Goal: Navigation & Orientation: Find specific page/section

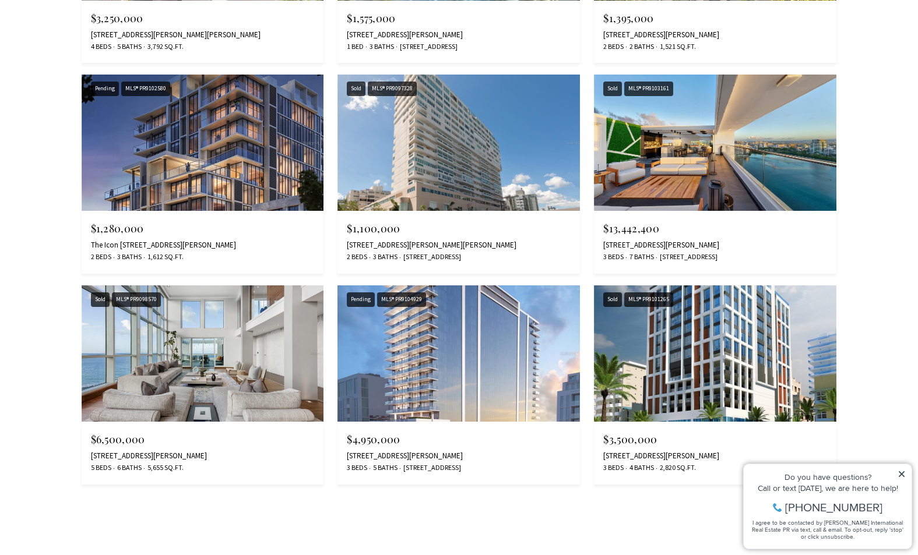
scroll to position [1508, 0]
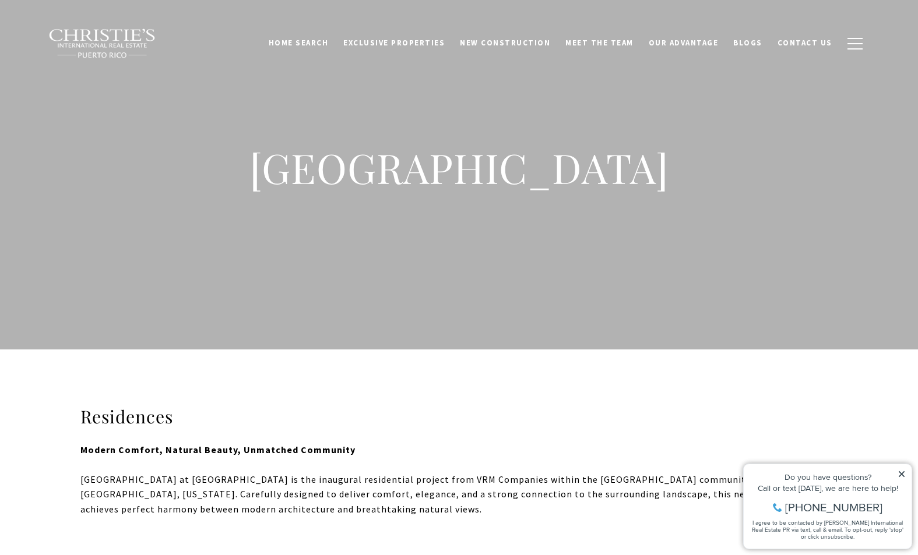
click at [68, 47] on img at bounding box center [102, 44] width 108 height 30
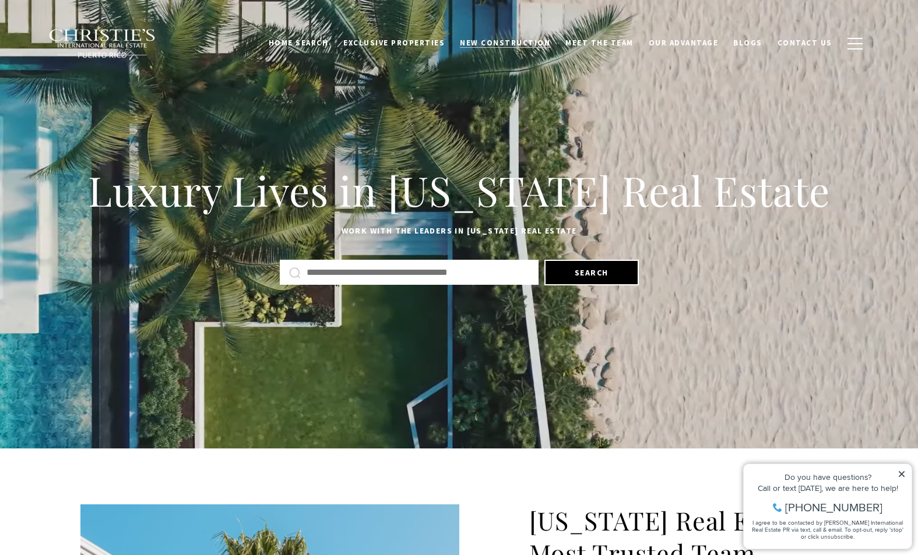
click at [527, 44] on span "New Construction" at bounding box center [505, 43] width 90 height 10
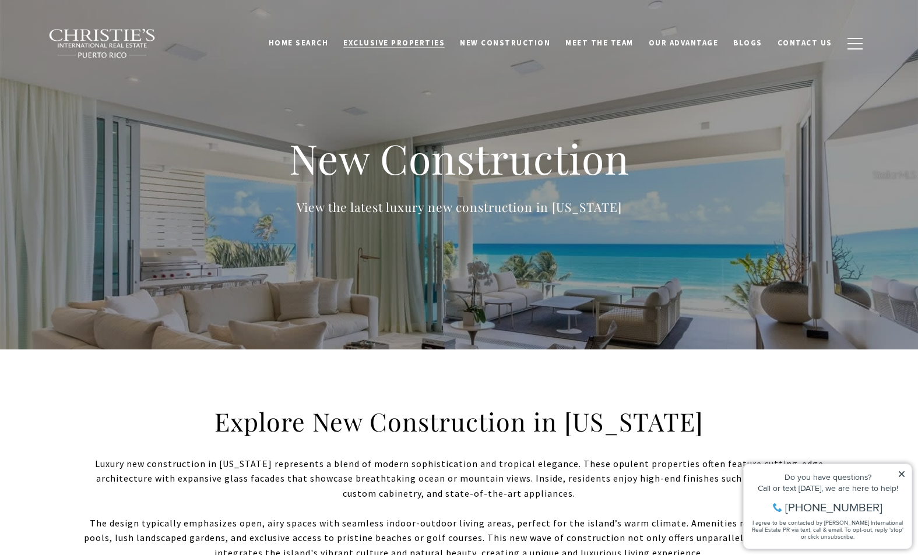
click at [411, 42] on span "Exclusive Properties" at bounding box center [393, 43] width 101 height 10
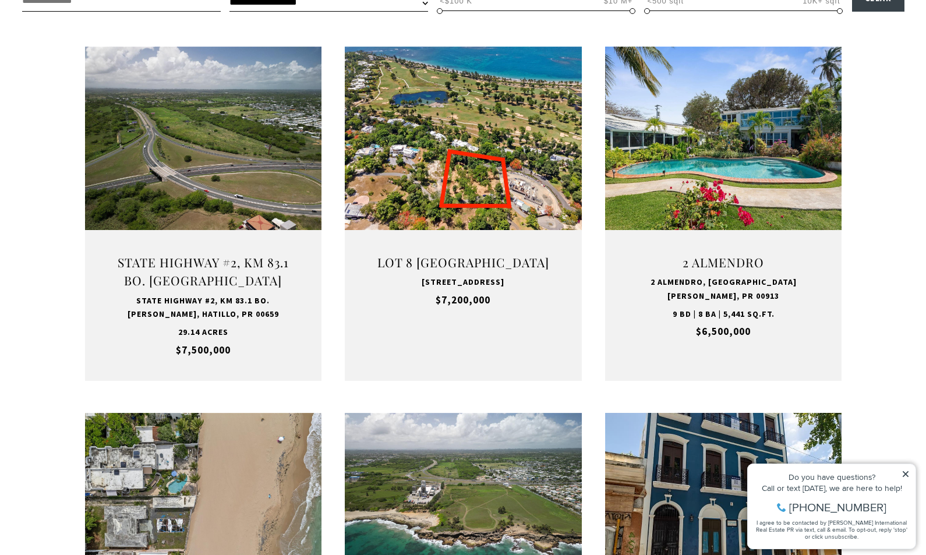
scroll to position [432, 0]
